Goal: Navigation & Orientation: Find specific page/section

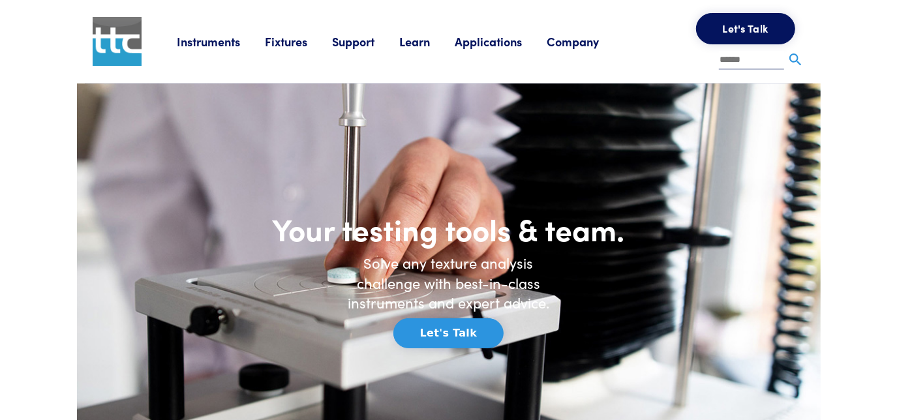
click at [725, 64] on input "text" at bounding box center [751, 61] width 65 height 20
type input "**********"
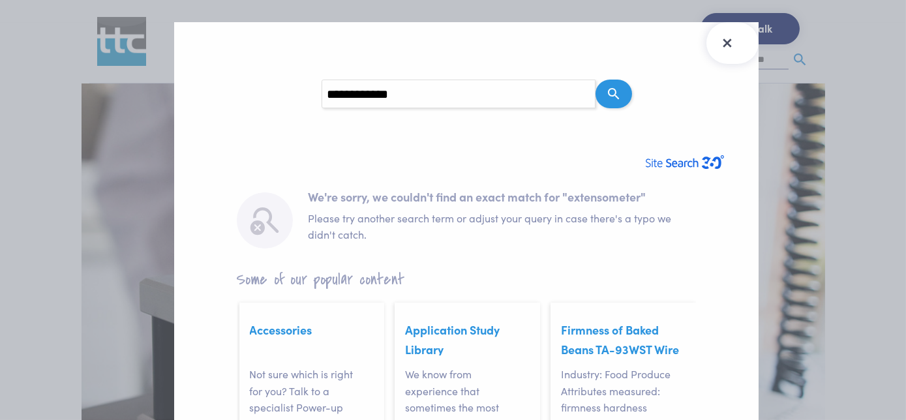
click at [725, 43] on icon "Close Search Results" at bounding box center [726, 43] width 8 height 8
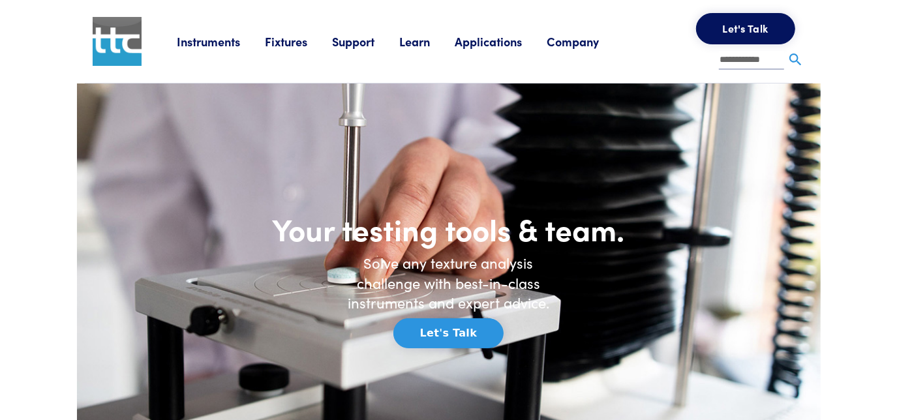
click at [284, 42] on link "Fixtures" at bounding box center [298, 41] width 67 height 16
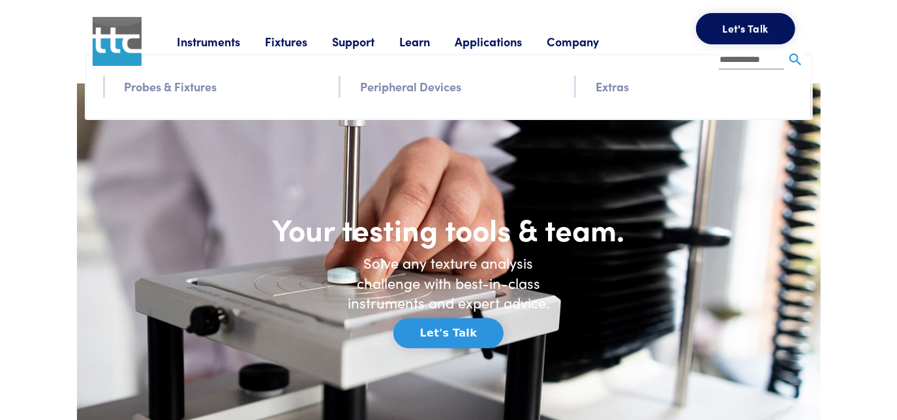
click at [447, 87] on link "Peripheral Devices" at bounding box center [410, 86] width 101 height 19
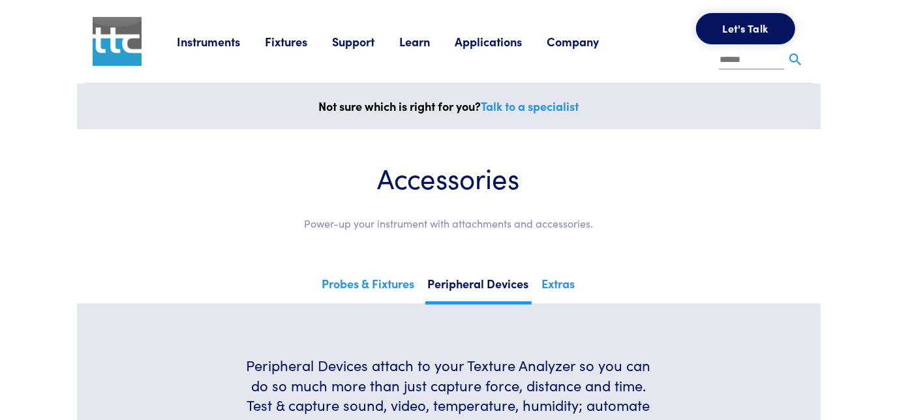
click at [503, 44] on link "Applications" at bounding box center [500, 41] width 92 height 16
